Goal: Use online tool/utility

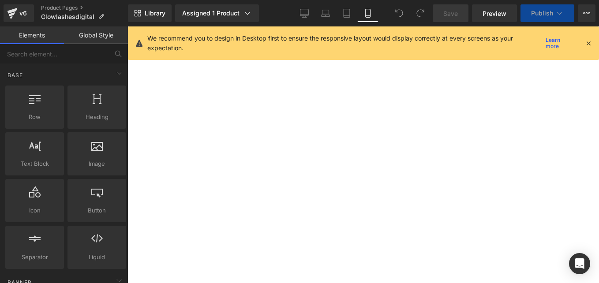
click at [587, 44] on icon at bounding box center [588, 43] width 8 height 8
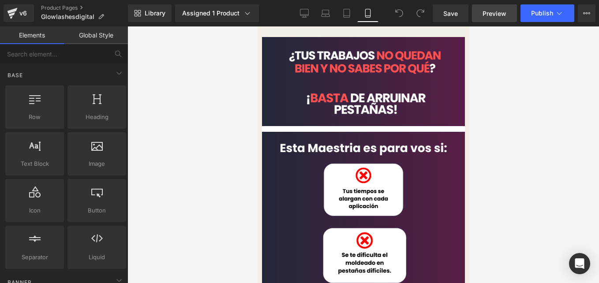
click at [494, 12] on span "Preview" at bounding box center [494, 13] width 24 height 9
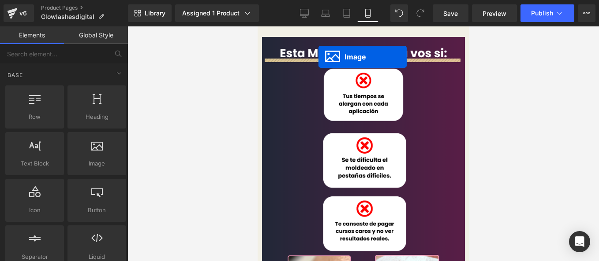
drag, startPoint x: 347, startPoint y: 90, endPoint x: 318, endPoint y: 57, distance: 44.4
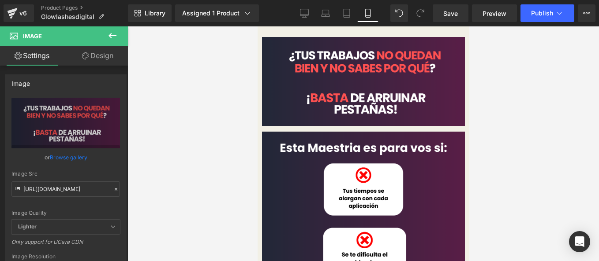
click at [257, 26] on icon at bounding box center [257, 26] width 0 height 0
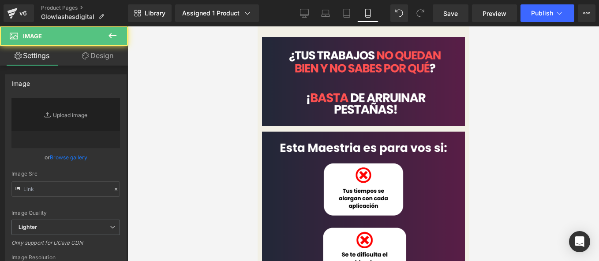
type input "[URL][DOMAIN_NAME]"
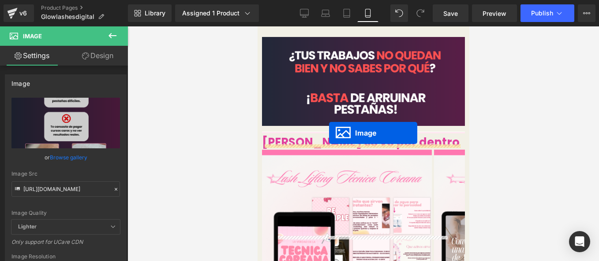
drag, startPoint x: 346, startPoint y: 168, endPoint x: 328, endPoint y: 134, distance: 38.3
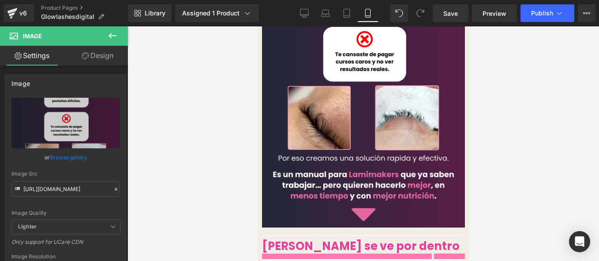
scroll to position [353, 0]
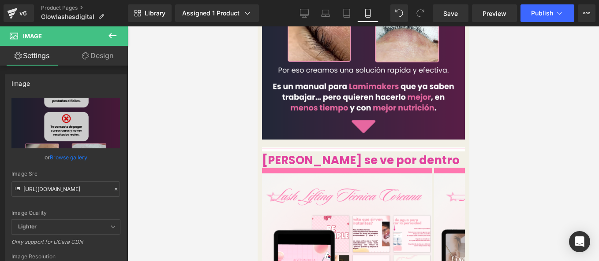
click at [257, 26] on icon at bounding box center [257, 26] width 0 height 0
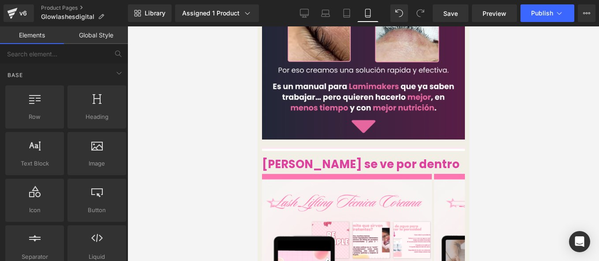
click at [261, 148] on span at bounding box center [261, 148] width 0 height 0
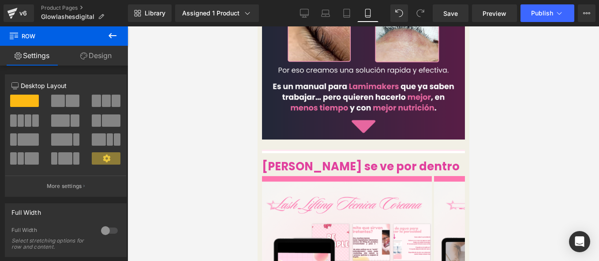
click at [257, 26] on icon at bounding box center [257, 26] width 0 height 0
click at [257, 26] on link at bounding box center [257, 26] width 0 height 0
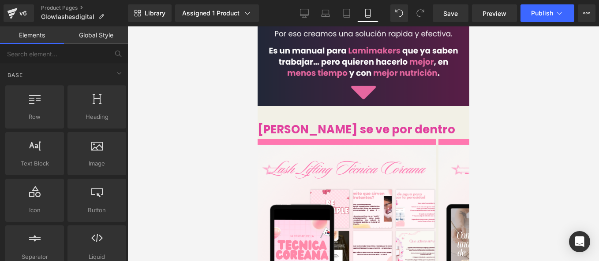
scroll to position [88, 0]
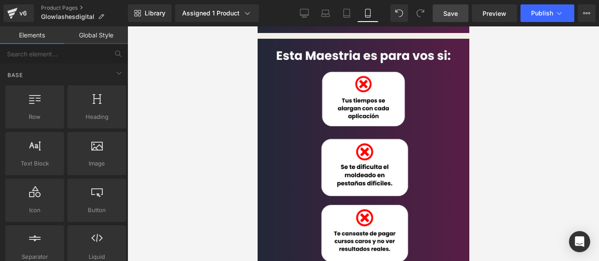
click at [450, 15] on span "Save" at bounding box center [450, 13] width 15 height 9
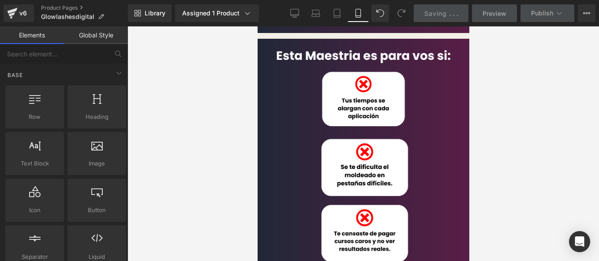
scroll to position [0, 0]
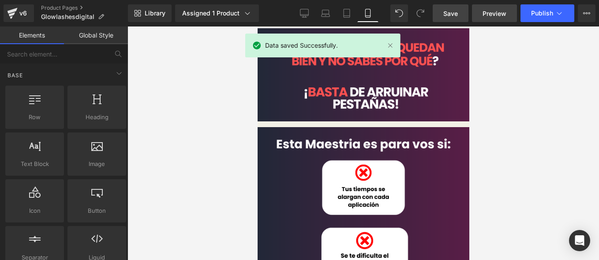
click at [477, 16] on link "Preview" at bounding box center [494, 13] width 45 height 18
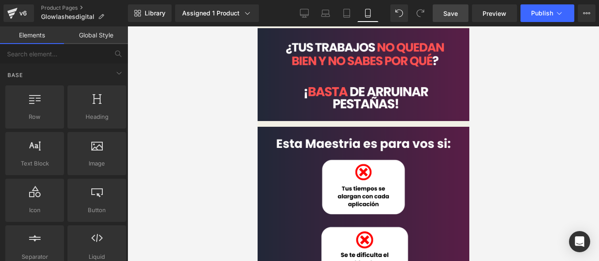
click at [257, 26] on span at bounding box center [257, 26] width 0 height 0
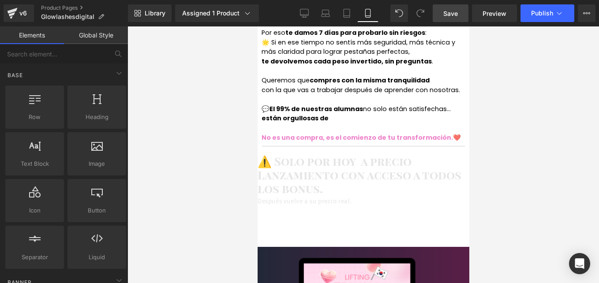
scroll to position [1411, 0]
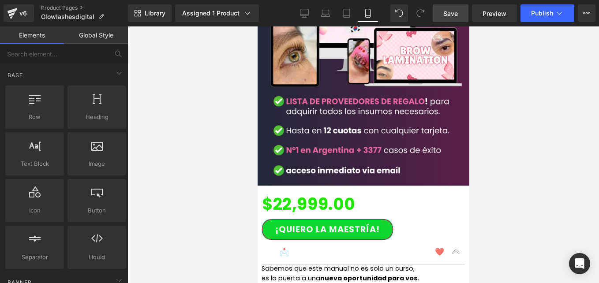
click at [257, 26] on span "(P) Cart Button" at bounding box center [257, 26] width 0 height 0
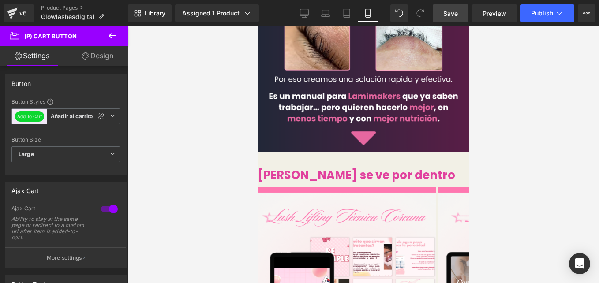
scroll to position [397, 0]
